Goal: Task Accomplishment & Management: Use online tool/utility

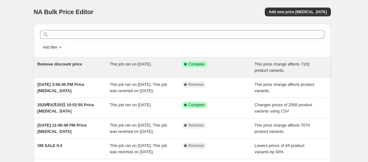
click at [254, 67] on div "Success Complete Complete" at bounding box center [218, 67] width 73 height 13
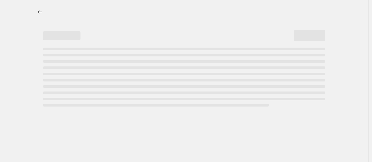
select select "ecap"
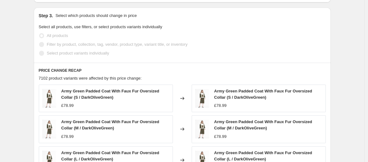
scroll to position [449, 0]
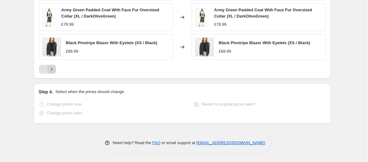
click at [51, 69] on icon "Next" at bounding box center [52, 69] width 6 height 6
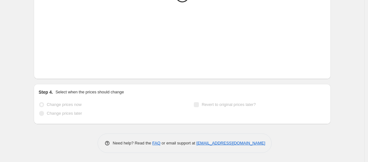
click at [51, 69] on icon "Next" at bounding box center [52, 69] width 6 height 6
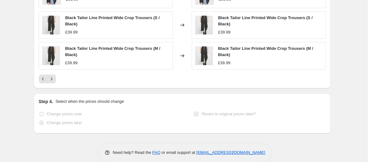
scroll to position [426, 0]
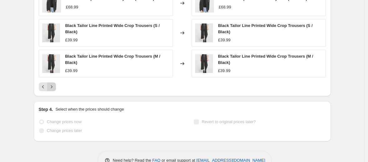
click at [54, 87] on icon "Next" at bounding box center [52, 87] width 6 height 6
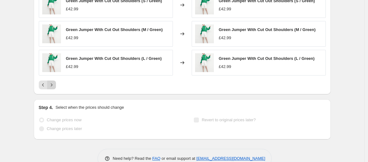
click at [54, 86] on icon "Next" at bounding box center [52, 85] width 6 height 6
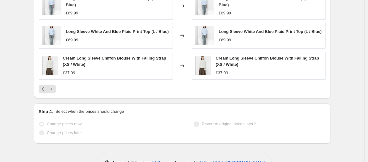
click at [54, 86] on div "Long Sleeve White And Blue Plaid Print Top (XS / Blue) £69.99 Changed to Long S…" at bounding box center [182, 13] width 287 height 161
click at [53, 90] on icon "Next" at bounding box center [52, 89] width 6 height 6
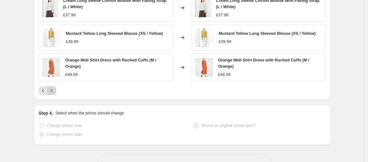
click at [53, 90] on icon "Next" at bounding box center [52, 90] width 6 height 6
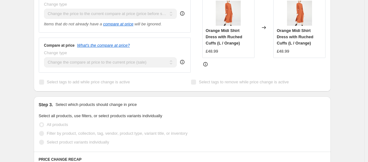
scroll to position [0, 0]
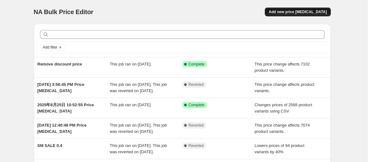
click at [306, 11] on span "Add new price [MEDICAL_DATA]" at bounding box center [298, 11] width 58 height 5
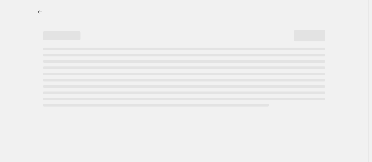
select select "percentage"
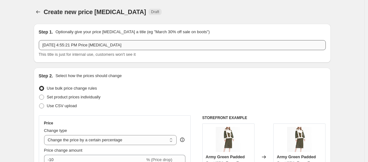
scroll to position [1, 0]
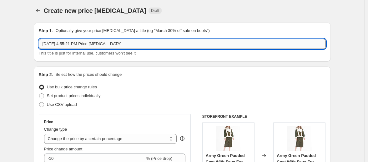
drag, startPoint x: 137, startPoint y: 44, endPoint x: 48, endPoint y: 42, distance: 88.6
click at [48, 42] on input "Aug 25, 2025, 4:55:21 PM Price change job" at bounding box center [182, 44] width 287 height 10
type input "A"
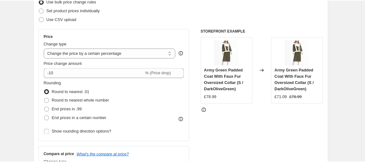
scroll to position [91, 0]
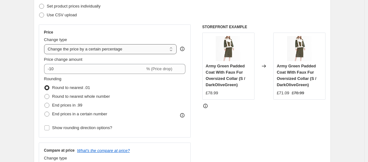
type input "Remove compare at price"
click at [85, 50] on select "Change the price to a certain amount Change the price by a certain amount Chang…" at bounding box center [110, 49] width 133 height 10
